Goal: Task Accomplishment & Management: Manage account settings

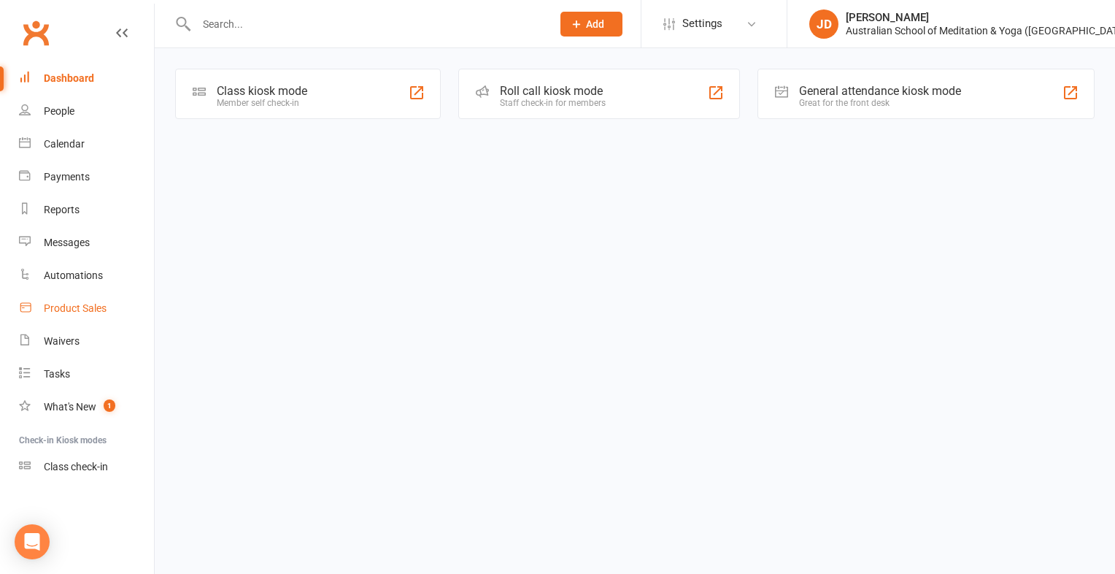
click at [102, 310] on div "Product Sales" at bounding box center [75, 308] width 63 height 12
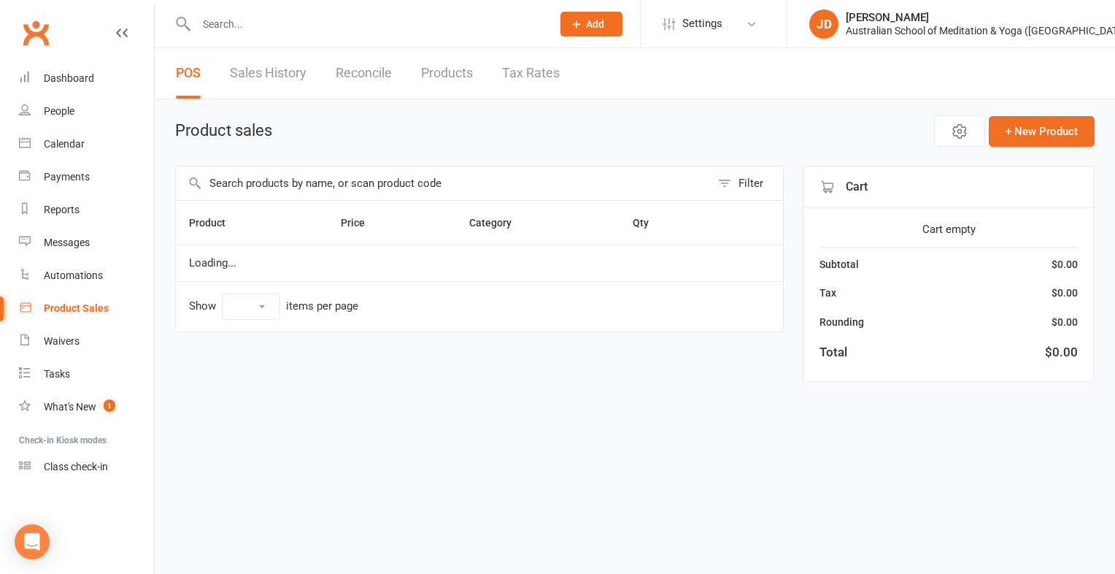
select select "10"
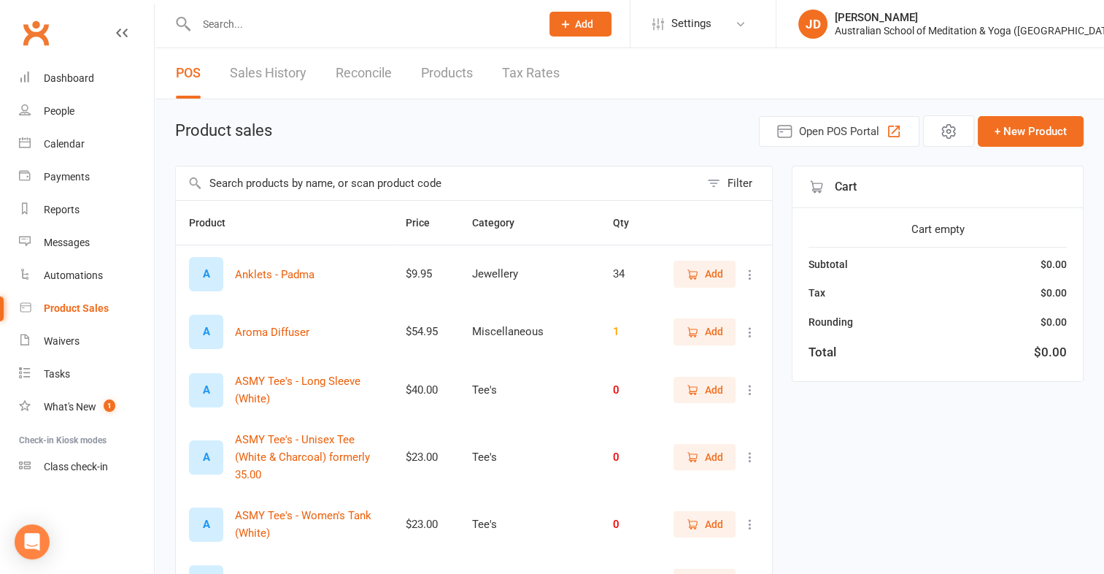
click at [263, 28] on input "text" at bounding box center [361, 24] width 339 height 20
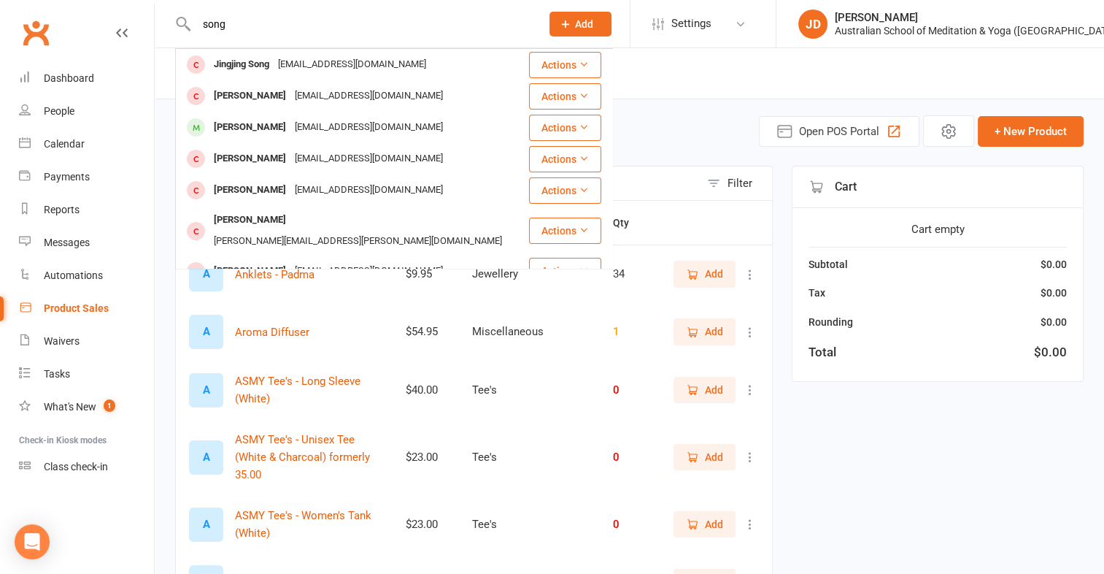
type input "song"
click at [77, 309] on div "Product Sales" at bounding box center [76, 308] width 65 height 12
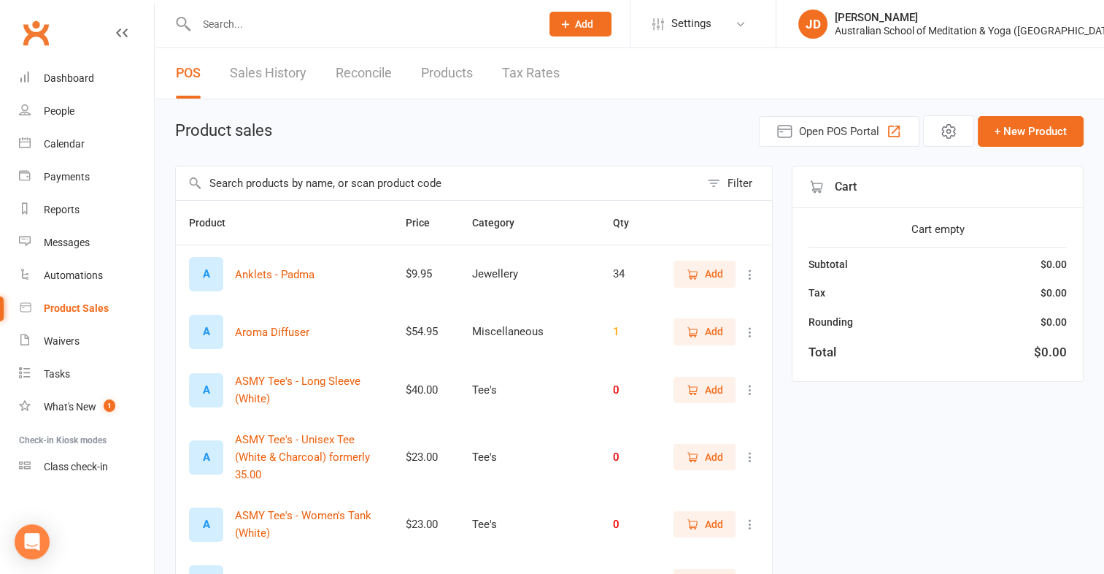
click at [283, 191] on input "text" at bounding box center [438, 183] width 524 height 34
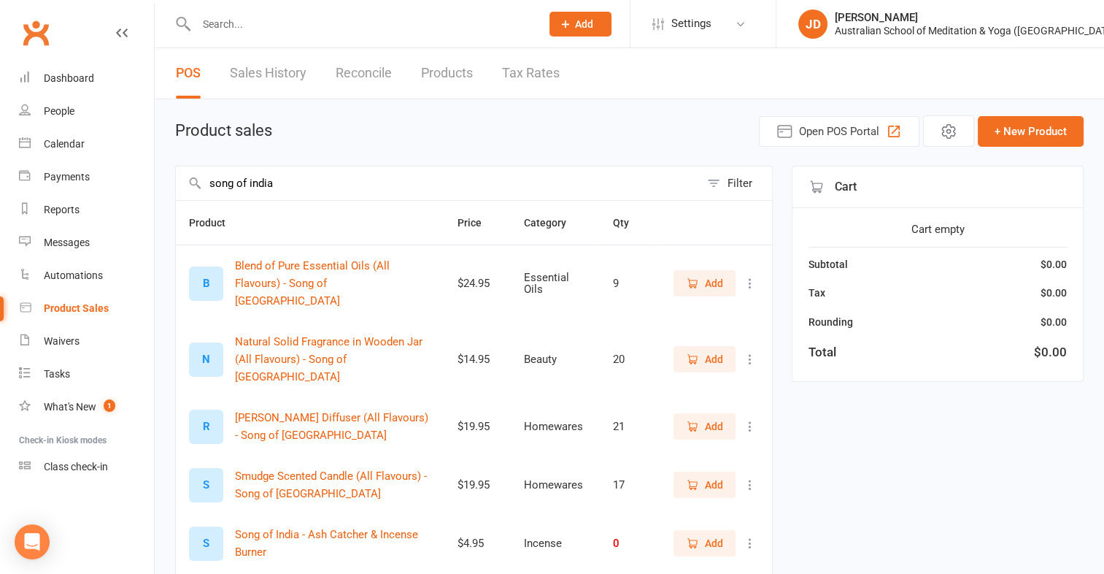
type input "song of india"
click at [727, 346] on button "Add" at bounding box center [705, 359] width 62 height 26
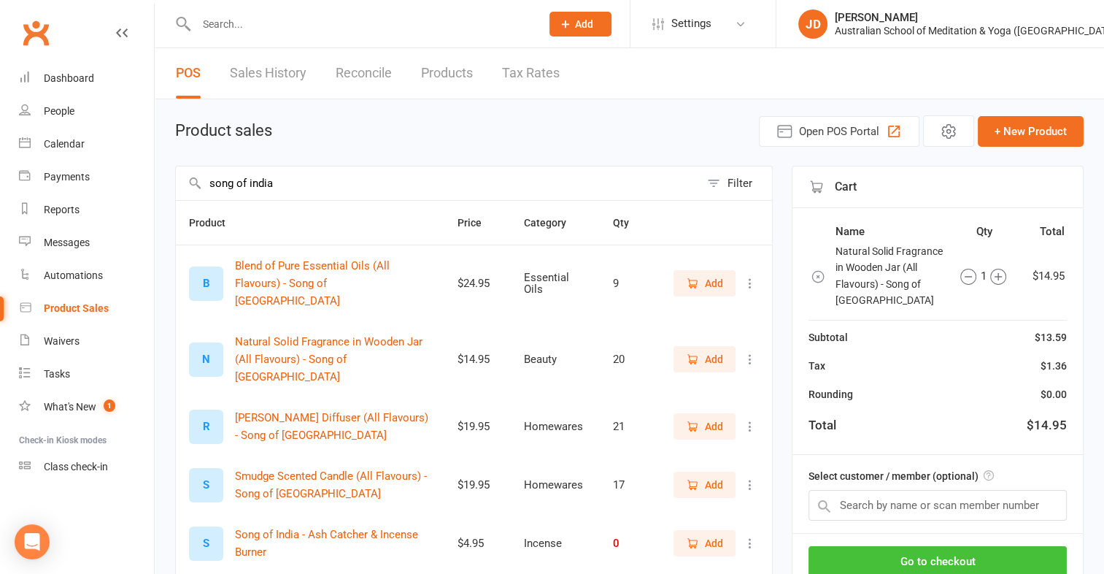
click at [1018, 558] on button "Go to checkout" at bounding box center [938, 561] width 258 height 31
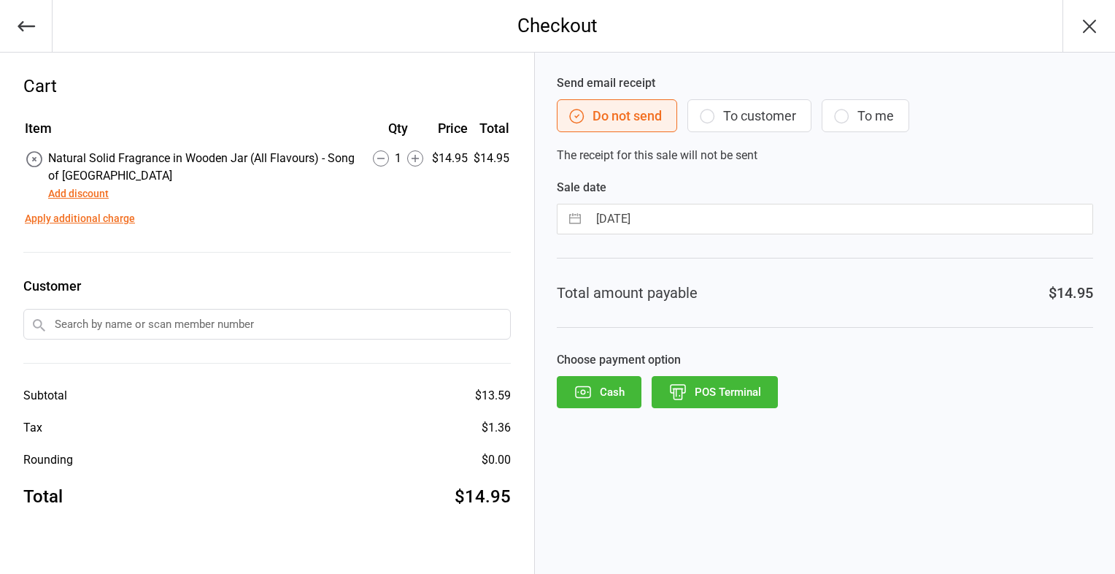
click at [756, 396] on button "POS Terminal" at bounding box center [715, 392] width 126 height 32
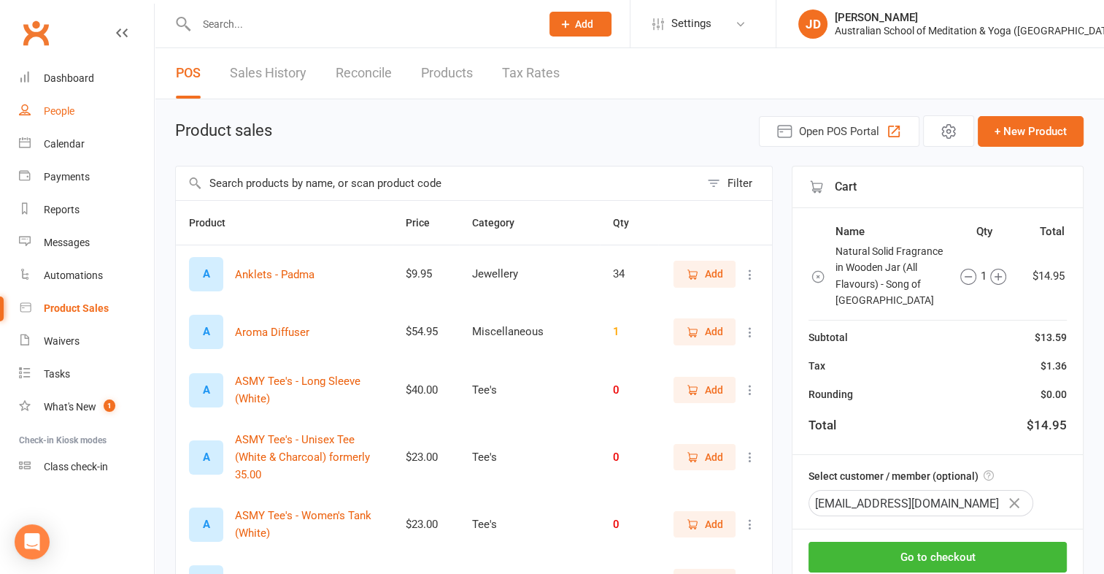
click at [64, 112] on div "People" at bounding box center [59, 111] width 31 height 12
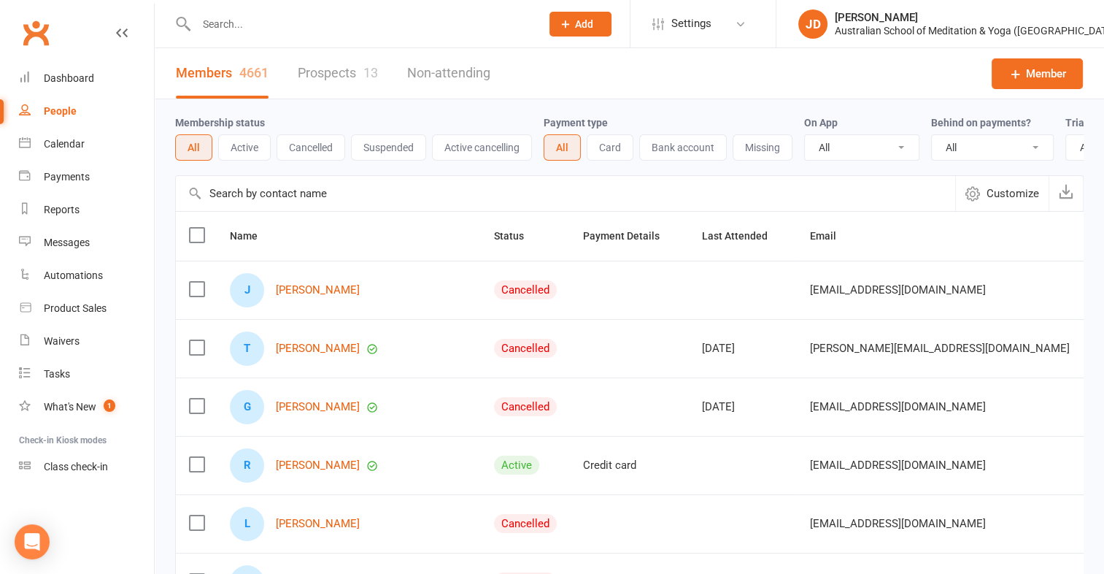
click at [234, 28] on input "text" at bounding box center [361, 24] width 339 height 20
click at [70, 81] on div "Dashboard" at bounding box center [69, 78] width 50 height 12
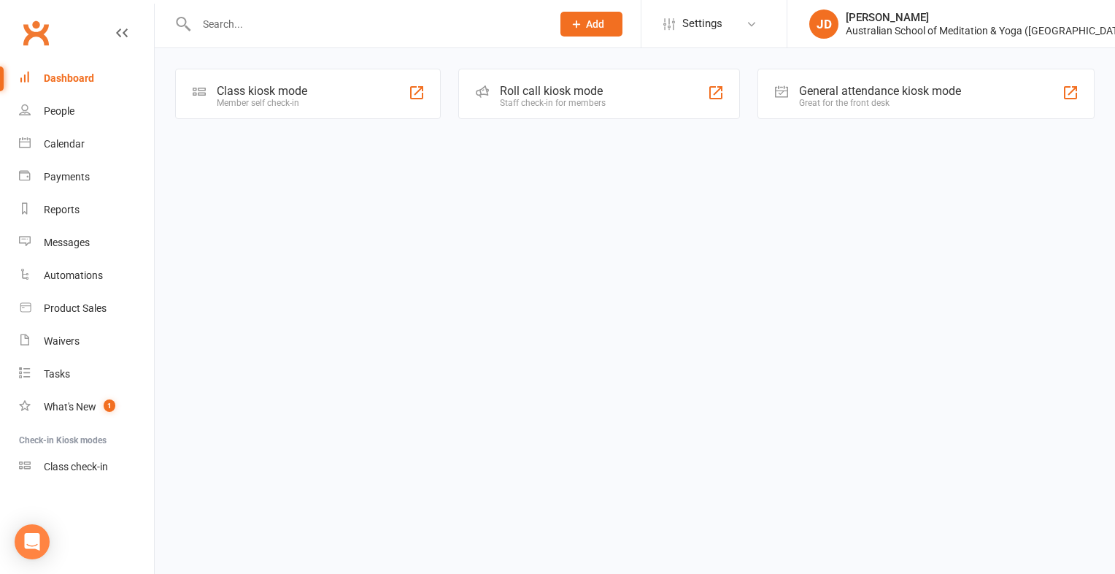
click at [221, 100] on div "Member self check-in" at bounding box center [262, 103] width 91 height 10
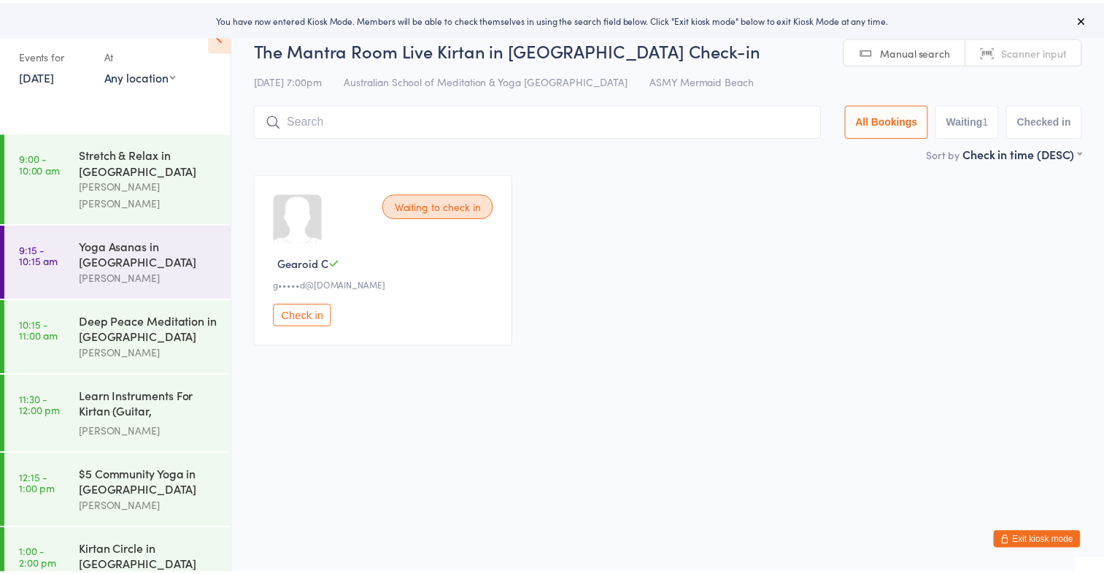
scroll to position [280, 0]
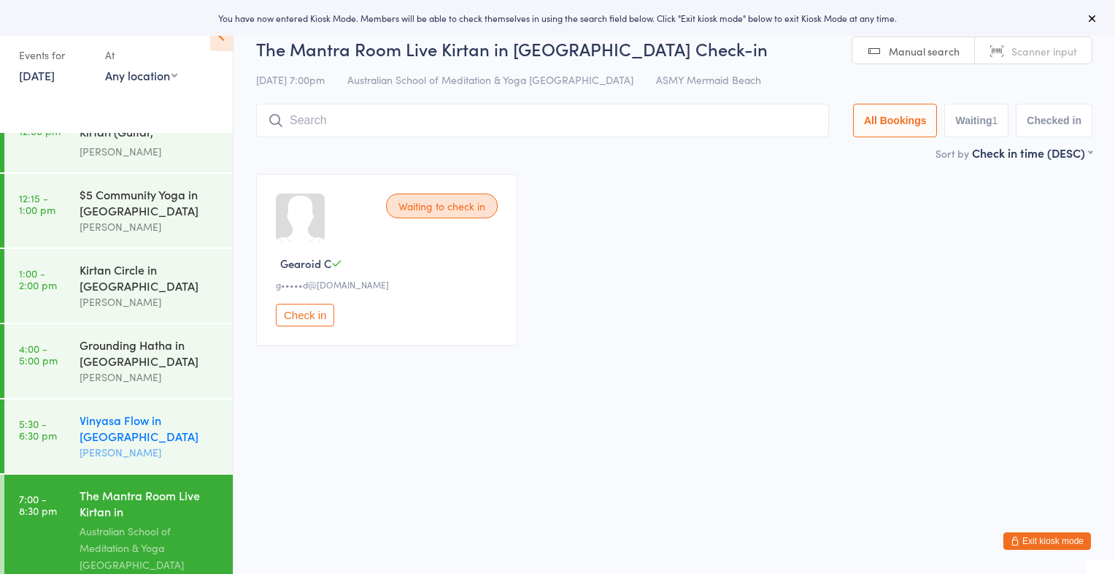
click at [142, 444] on div "[PERSON_NAME]" at bounding box center [150, 452] width 141 height 17
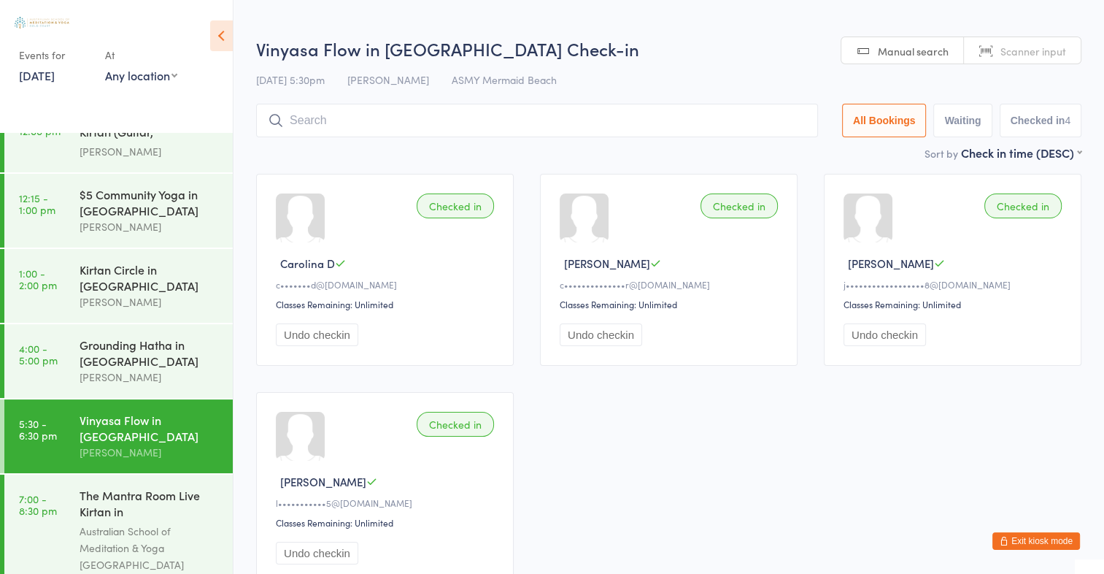
click at [1040, 44] on span "Scanner input" at bounding box center [1034, 51] width 66 height 15
click at [793, 124] on input "search" at bounding box center [537, 121] width 562 height 34
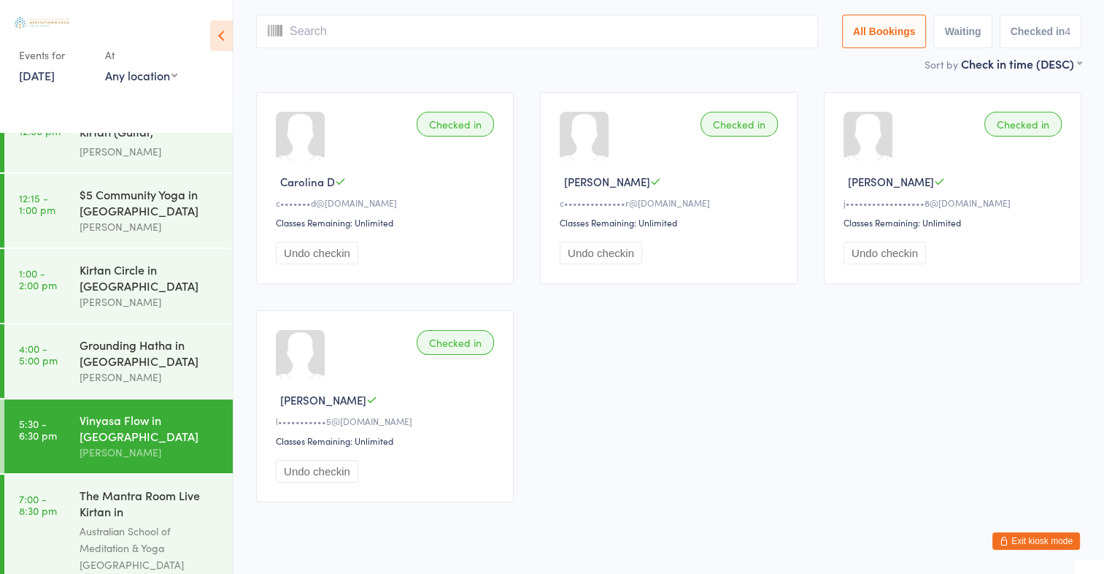
scroll to position [96, 0]
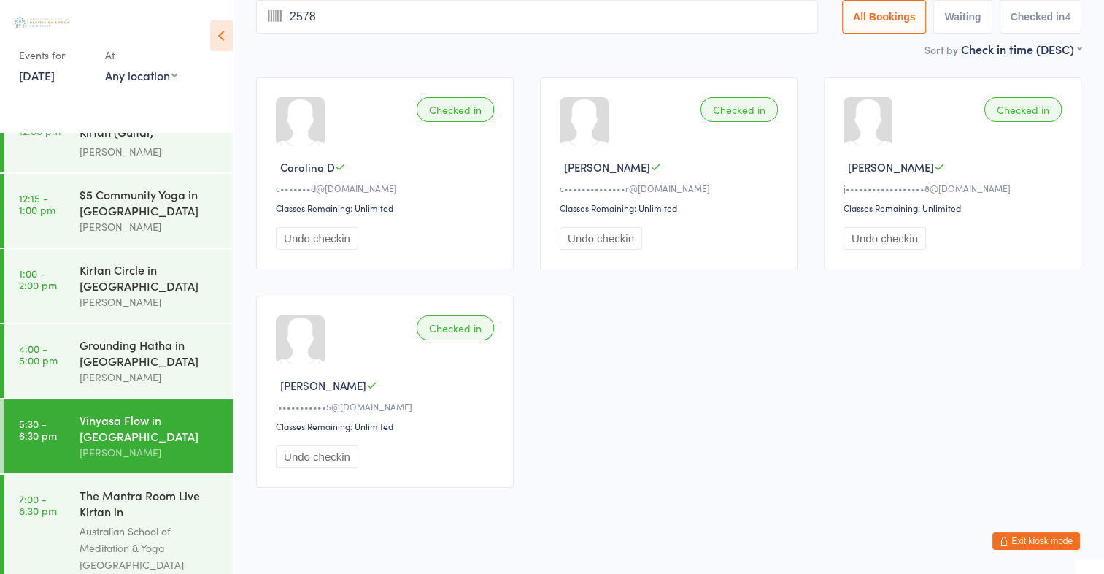
type input "2578"
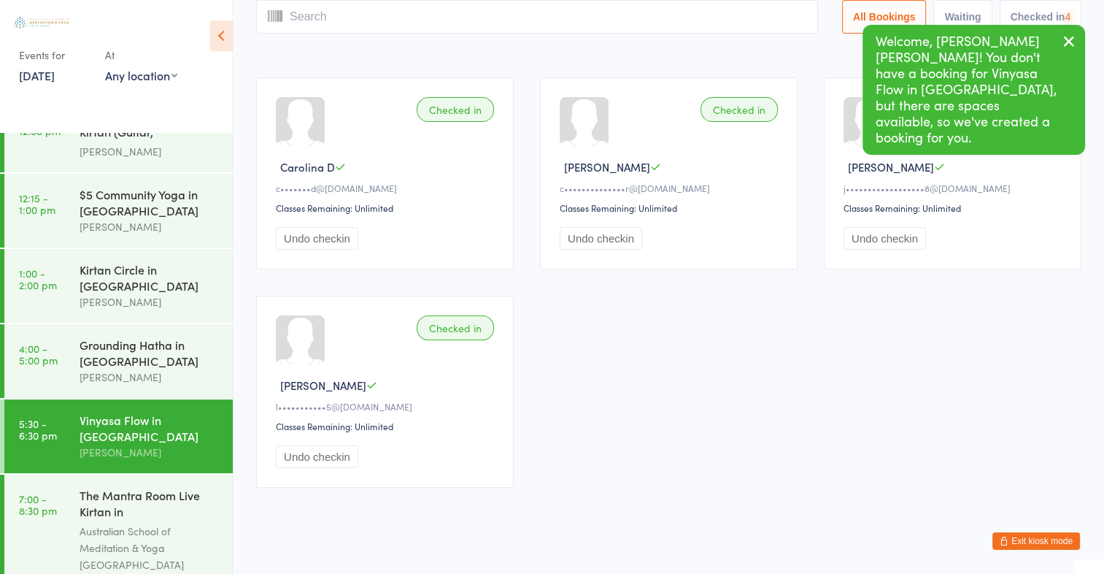
scroll to position [0, 0]
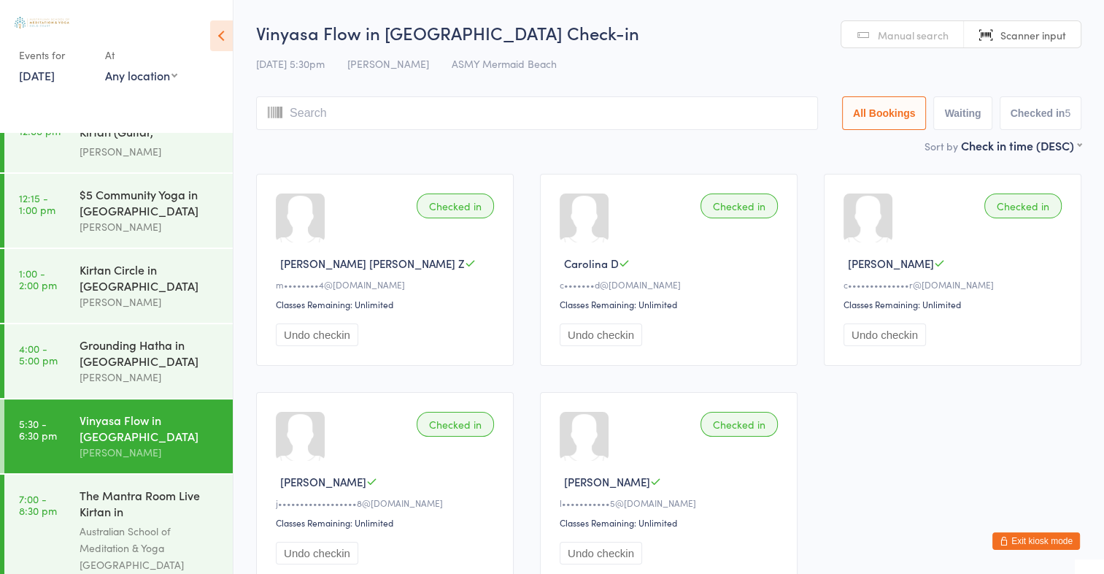
click at [218, 36] on icon at bounding box center [221, 35] width 23 height 31
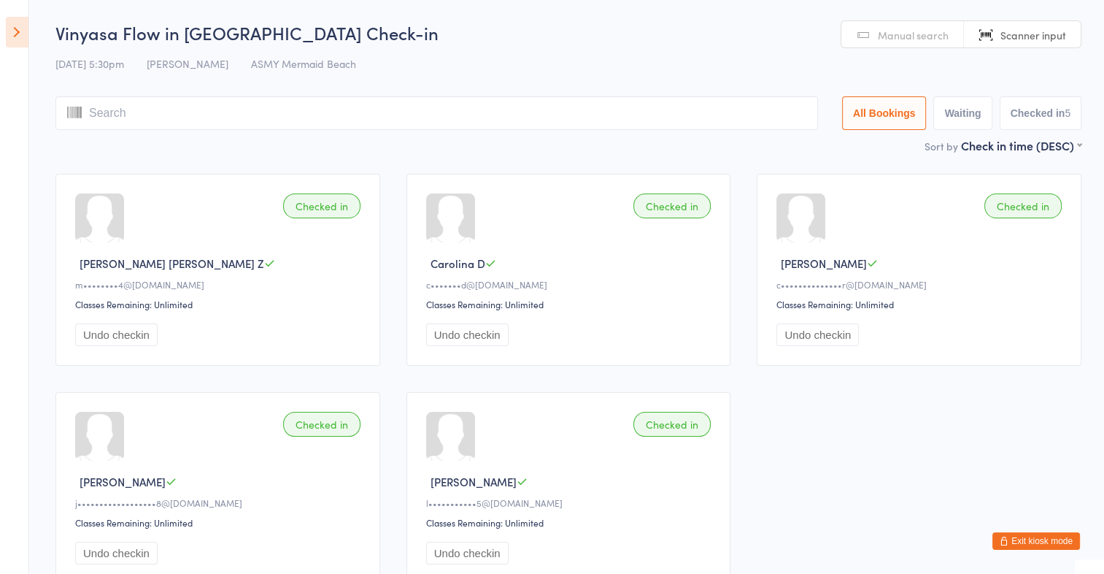
click at [18, 39] on icon at bounding box center [17, 32] width 23 height 31
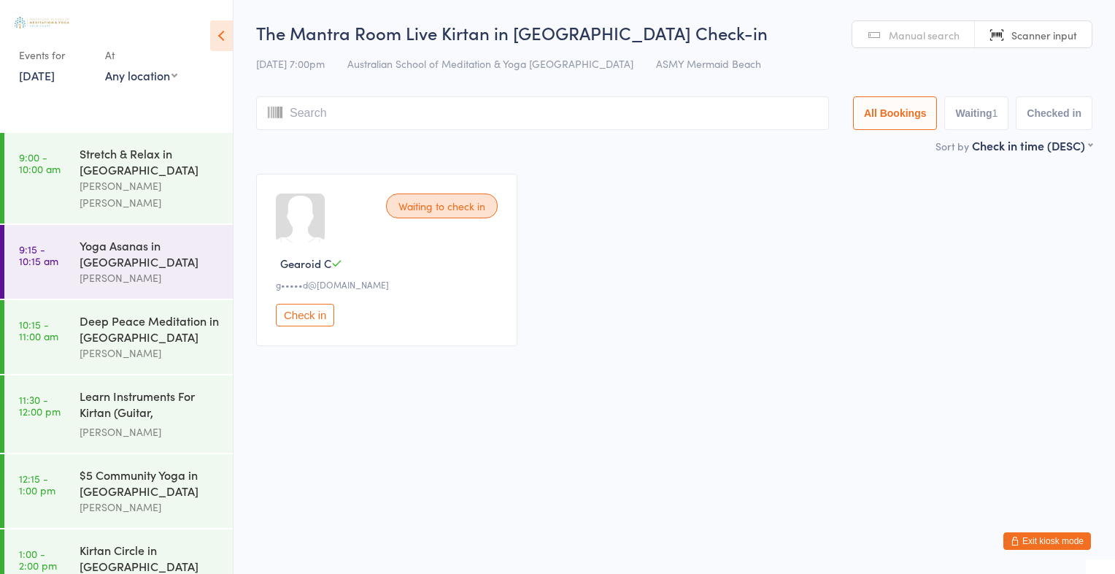
click at [225, 38] on icon at bounding box center [221, 35] width 23 height 31
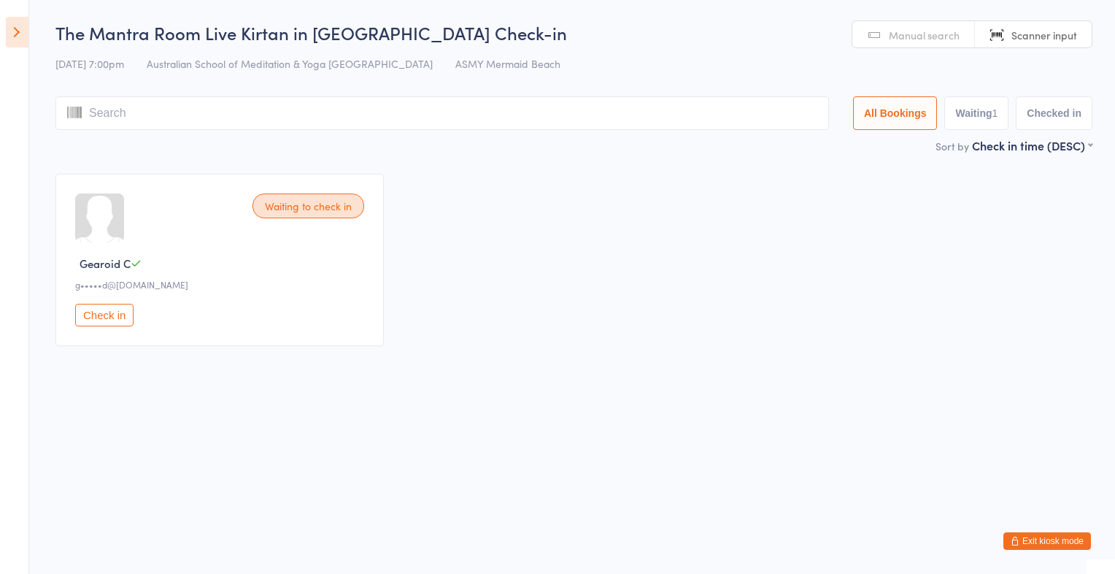
click at [16, 36] on icon at bounding box center [17, 32] width 23 height 31
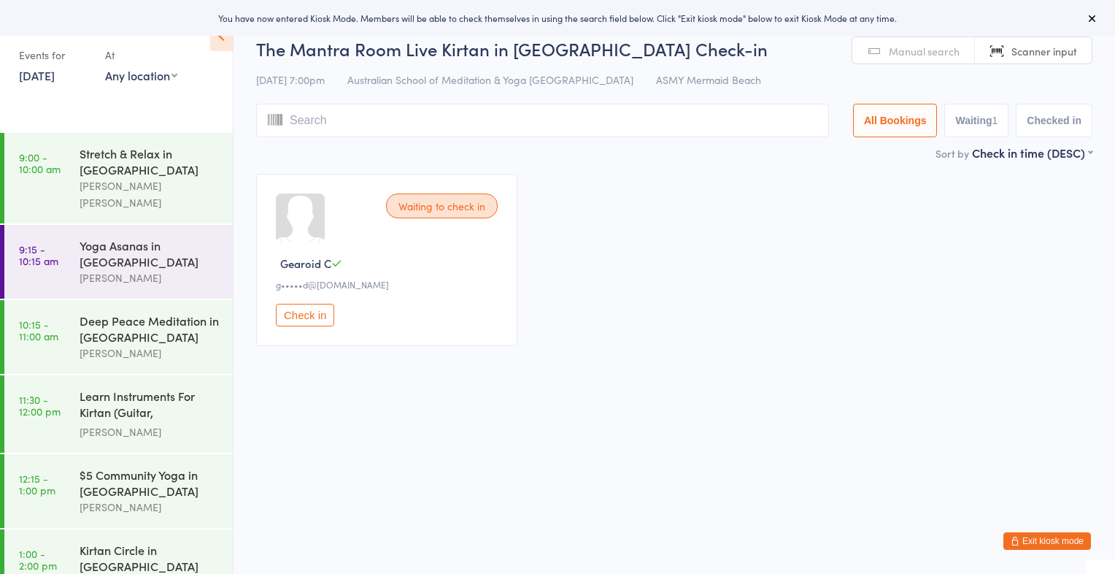
click at [225, 45] on icon at bounding box center [221, 35] width 23 height 31
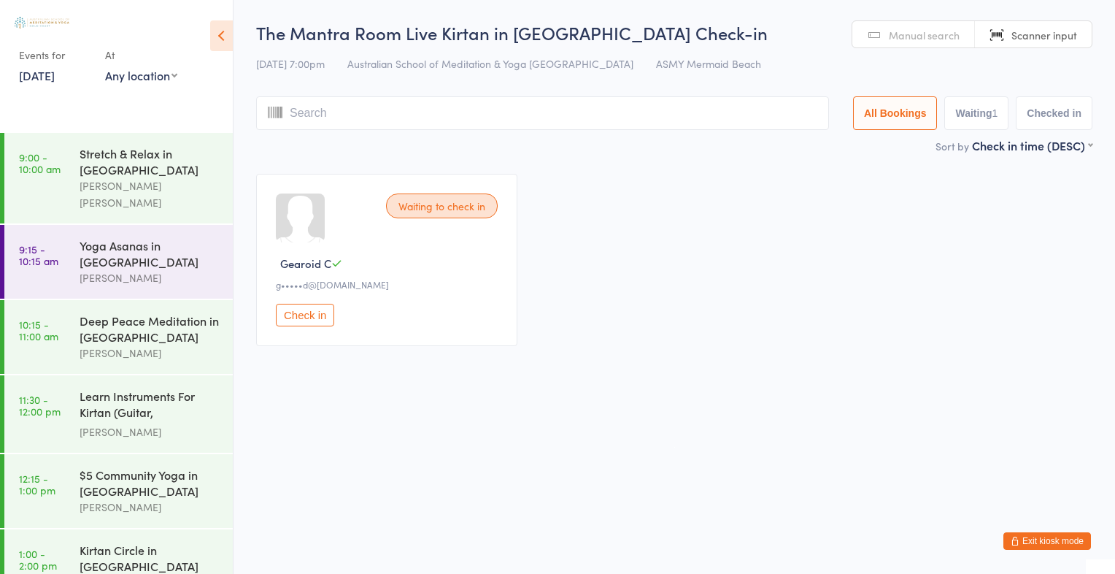
click at [1066, 545] on button "Exit kiosk mode" at bounding box center [1048, 541] width 88 height 18
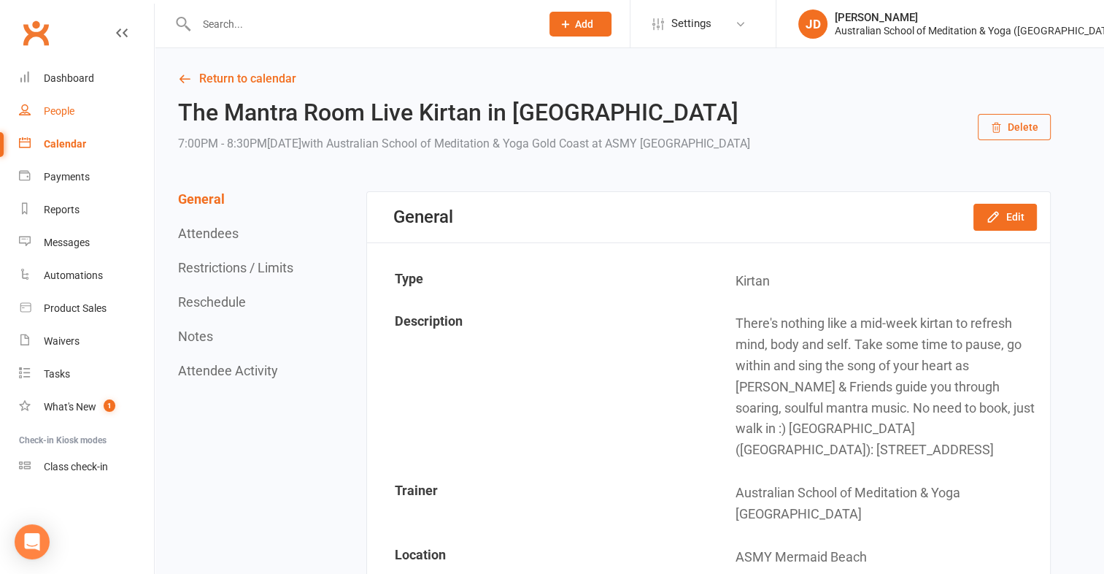
click at [52, 107] on div "People" at bounding box center [59, 111] width 31 height 12
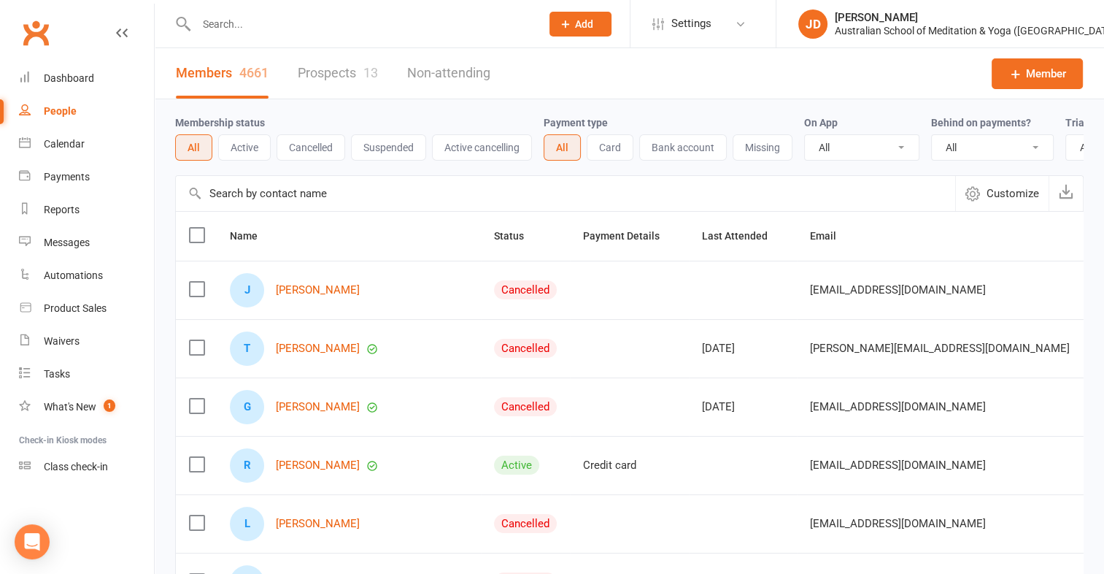
click at [333, 23] on input "text" at bounding box center [361, 24] width 339 height 20
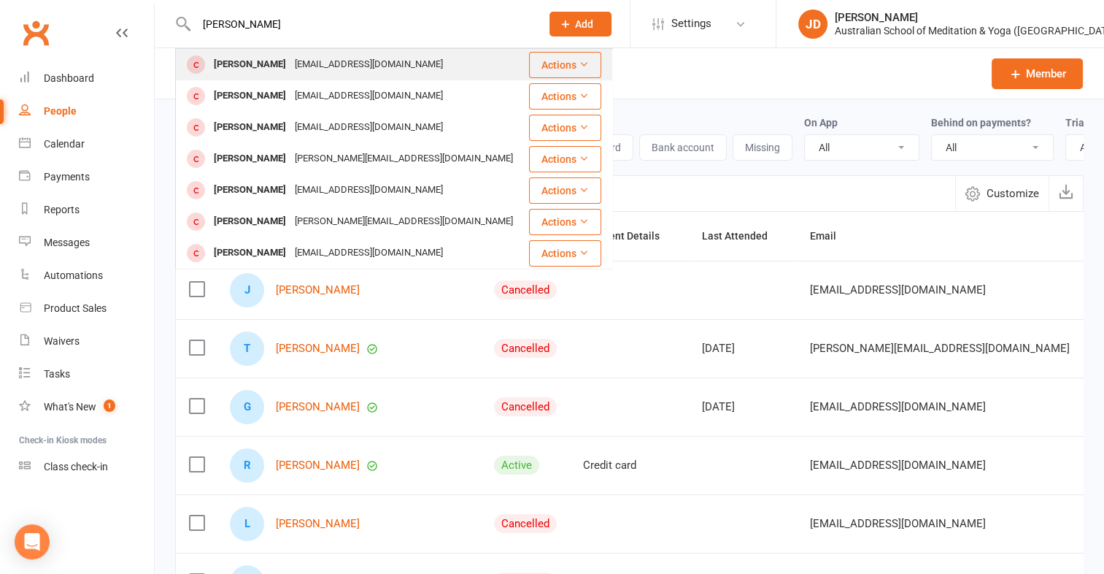
type input "[PERSON_NAME]"
click at [339, 58] on div "[EMAIL_ADDRESS][DOMAIN_NAME]" at bounding box center [369, 64] width 157 height 21
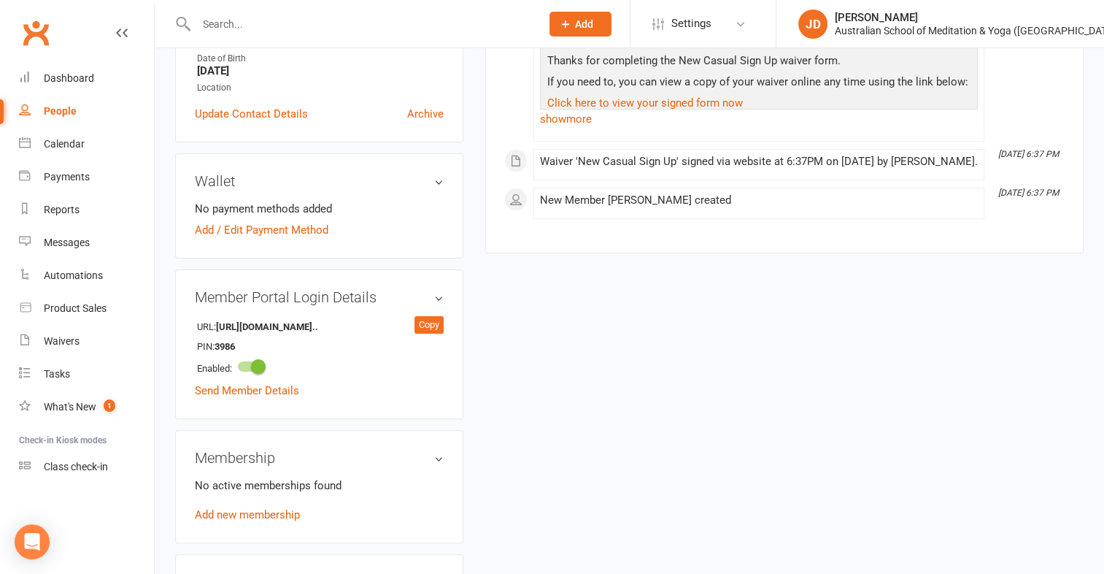
scroll to position [319, 0]
click at [282, 393] on link "Send Member Details" at bounding box center [247, 388] width 104 height 13
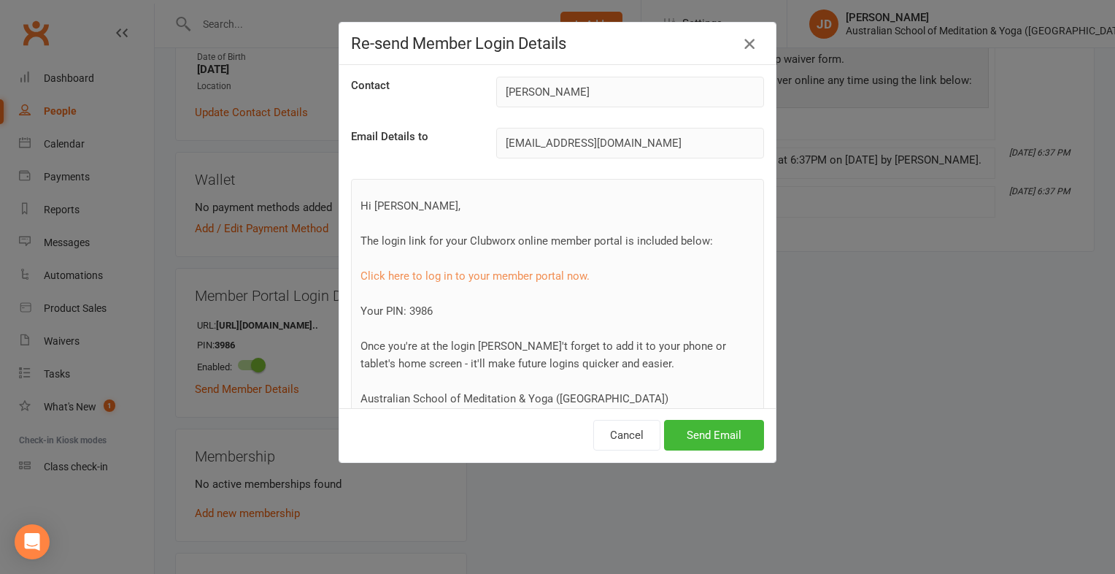
click at [741, 42] on icon "button" at bounding box center [750, 44] width 18 height 18
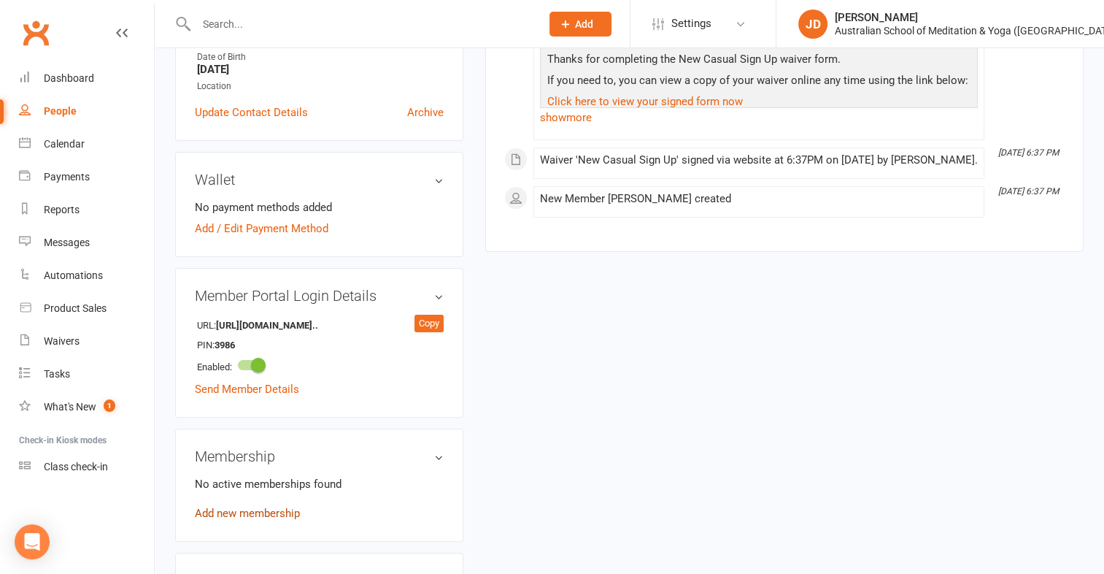
click at [245, 512] on link "Add new membership" at bounding box center [247, 513] width 105 height 13
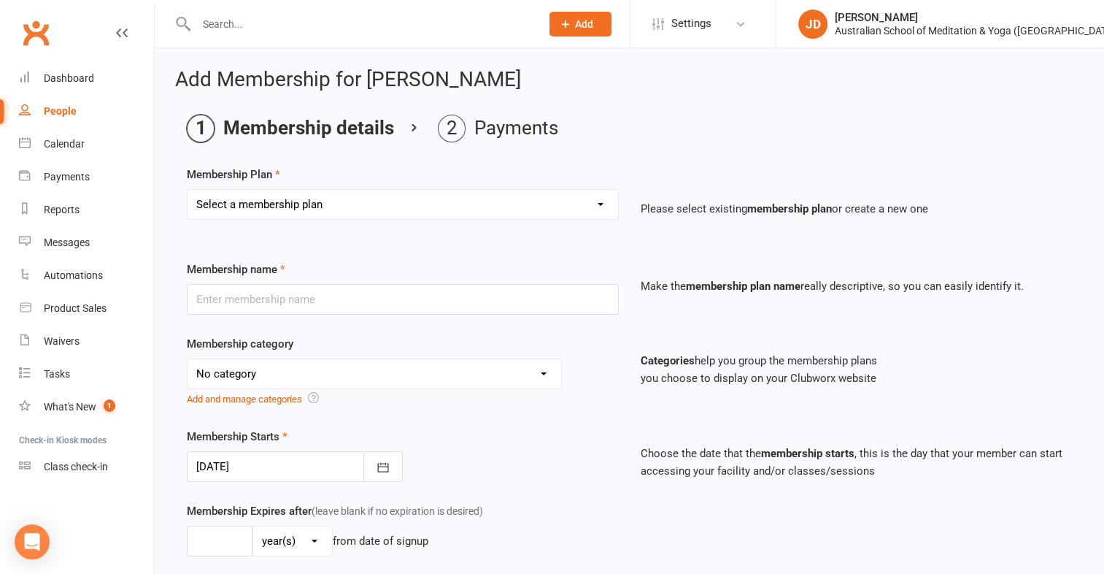
click at [597, 204] on select "Select a membership plan First Time Intro Offer (1 month Unlimited Meditation &…" at bounding box center [403, 204] width 431 height 29
select select "8"
click at [188, 190] on select "Select a membership plan First Time Intro Offer (1 month Unlimited Meditation &…" at bounding box center [403, 204] width 431 height 29
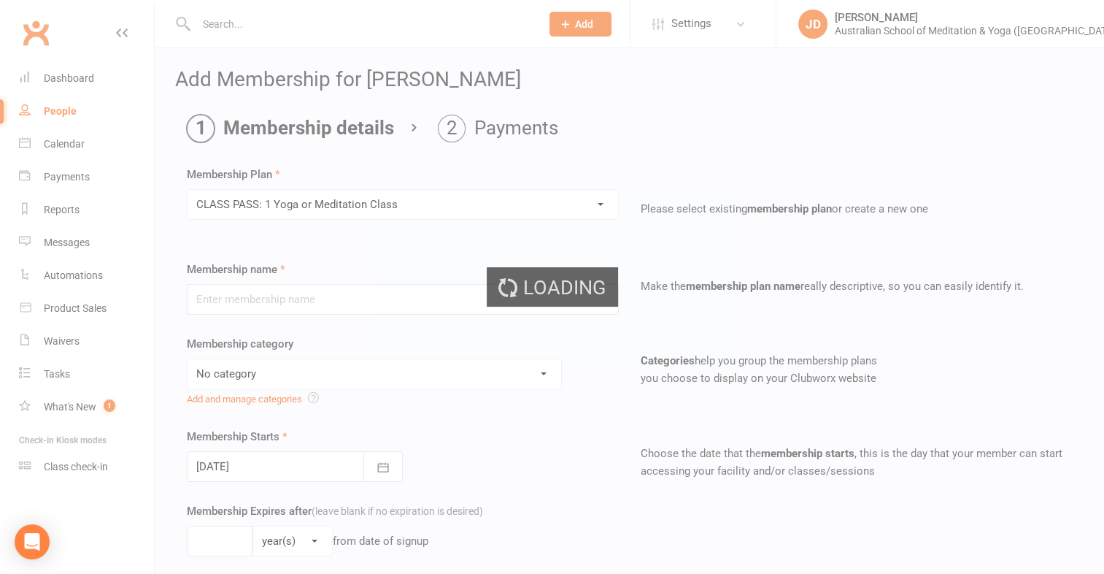
type input "CLASS PASS: 1 Yoga or Meditation Class"
select select "4"
type input "3"
select select "2"
type input "1"
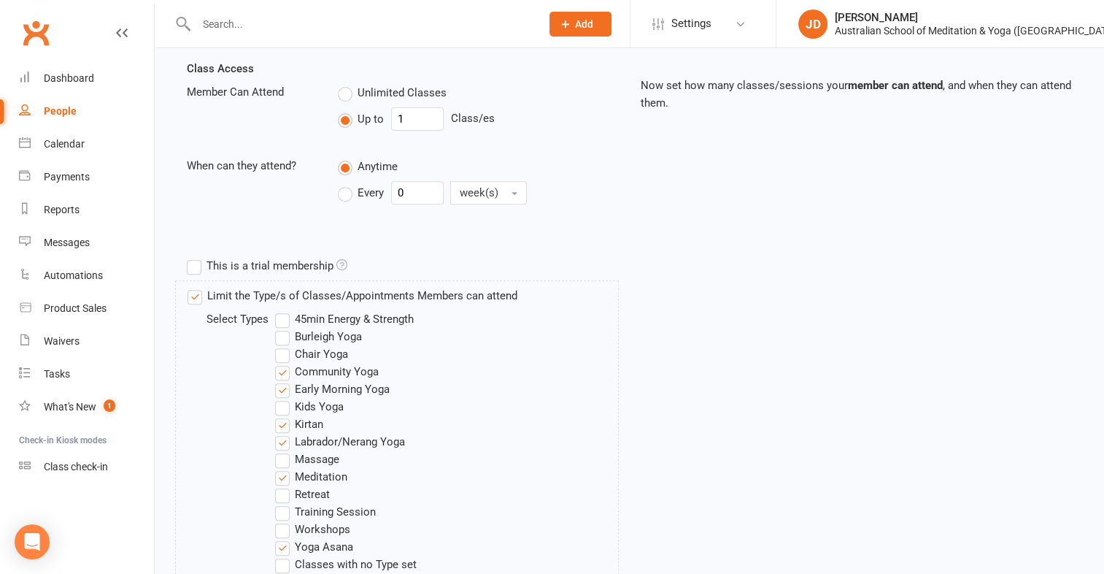
scroll to position [832, 0]
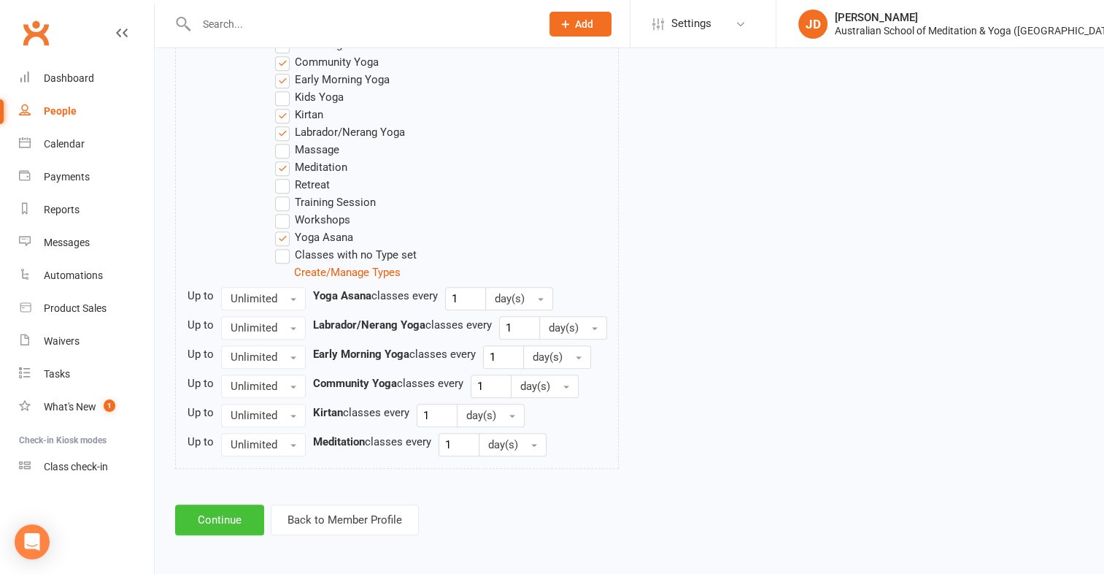
click at [223, 507] on button "Continue" at bounding box center [219, 519] width 89 height 31
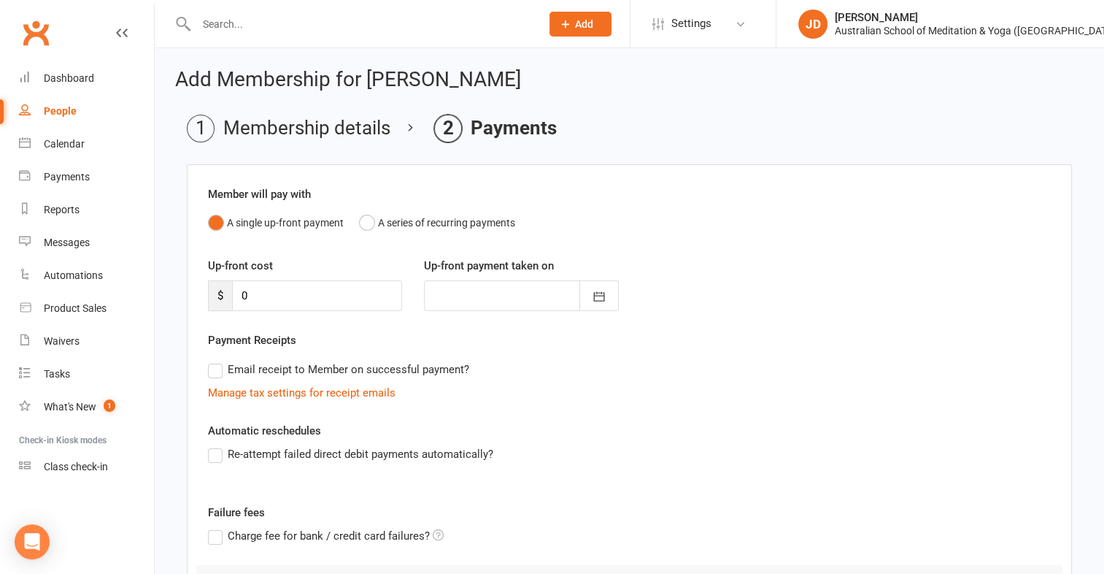
scroll to position [161, 0]
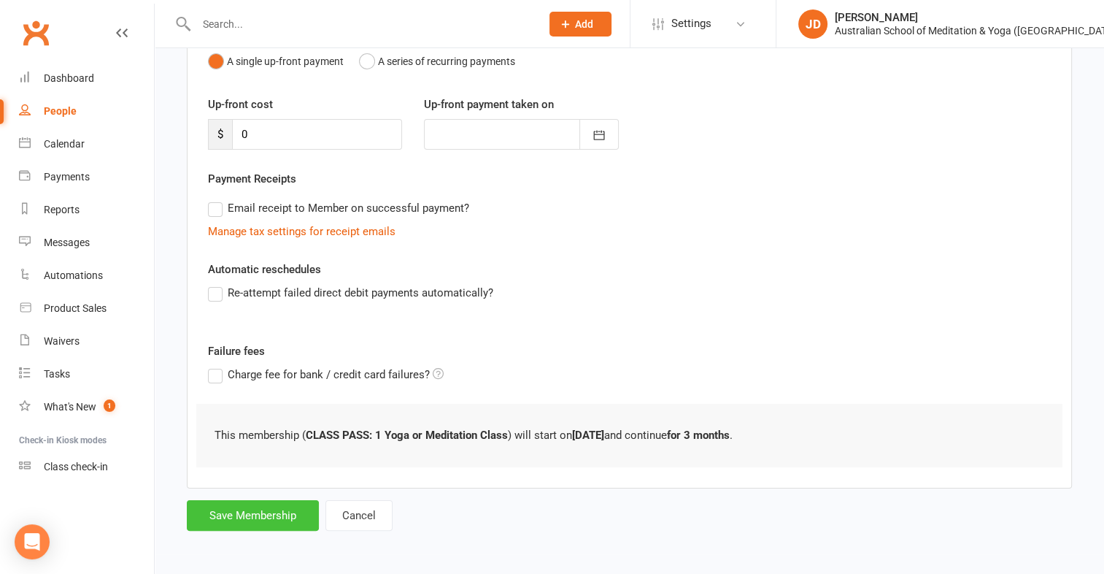
click at [239, 507] on button "Save Membership" at bounding box center [253, 515] width 132 height 31
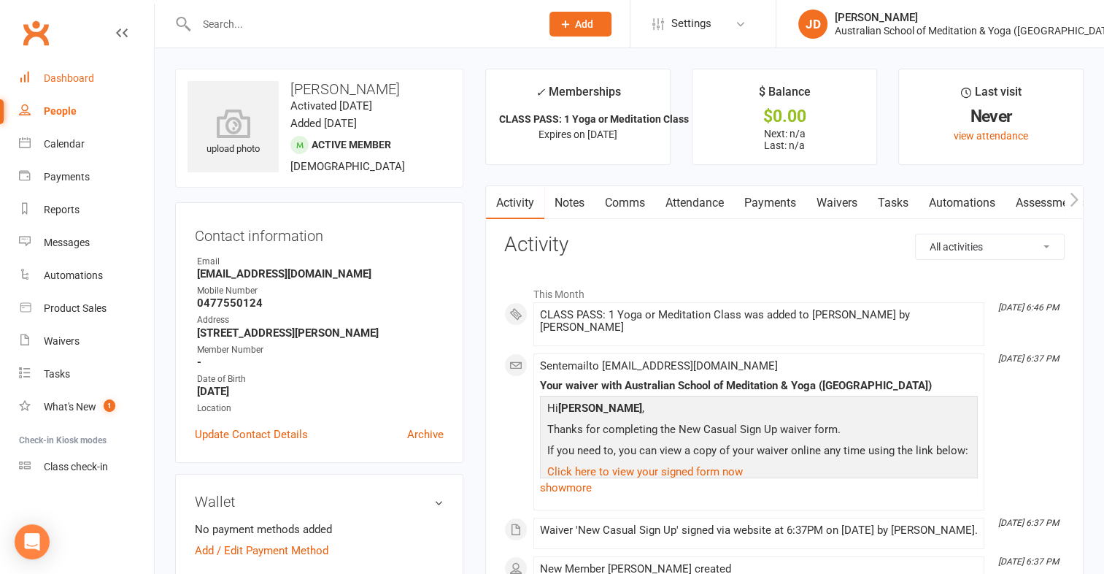
click at [68, 77] on div "Dashboard" at bounding box center [69, 78] width 50 height 12
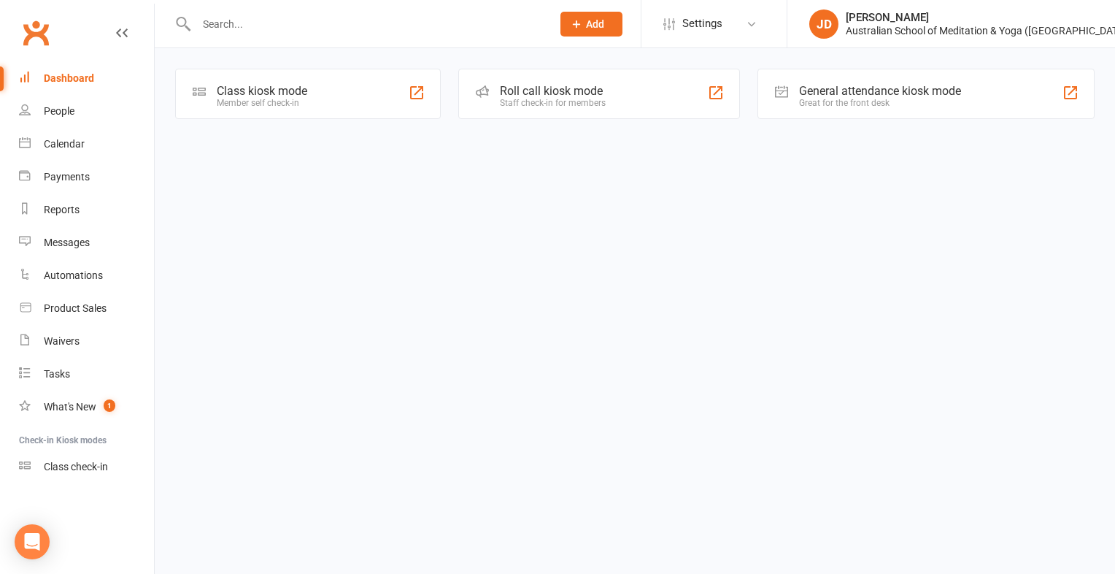
click at [301, 92] on div "Class kiosk mode" at bounding box center [262, 91] width 91 height 14
